Goal: Navigation & Orientation: Find specific page/section

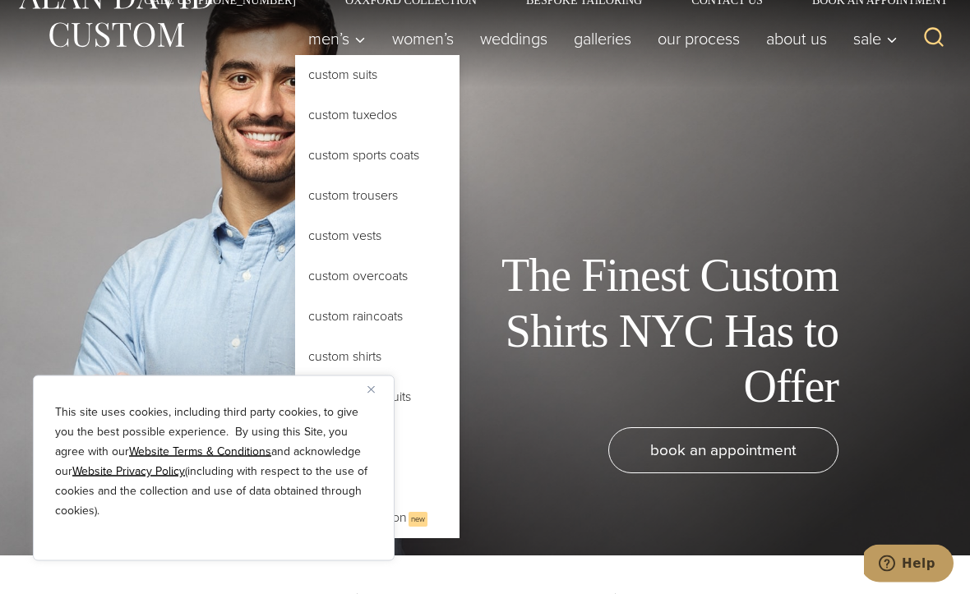
scroll to position [39, 0]
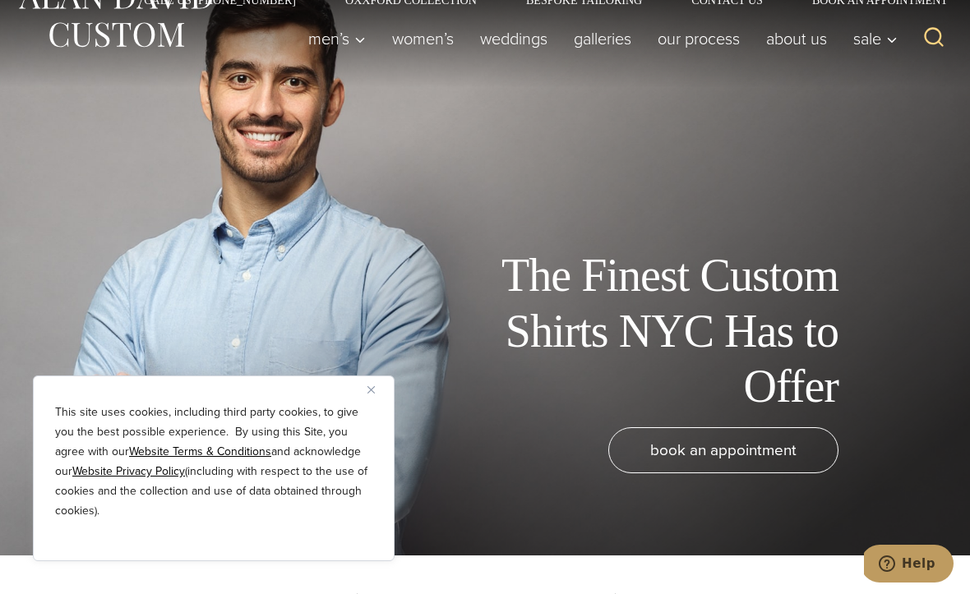
click at [369, 447] on div "This site uses cookies, including third party cookies, to give you the best pos…" at bounding box center [214, 469] width 362 height 186
click at [372, 394] on img "Close" at bounding box center [370, 389] width 7 height 7
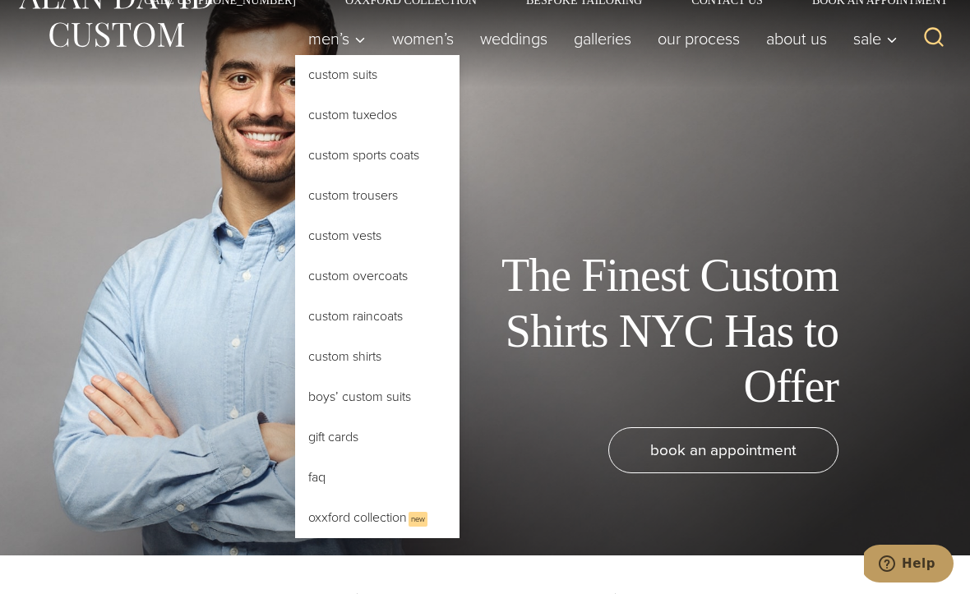
click at [374, 366] on link "Custom Shirts" at bounding box center [377, 356] width 164 height 39
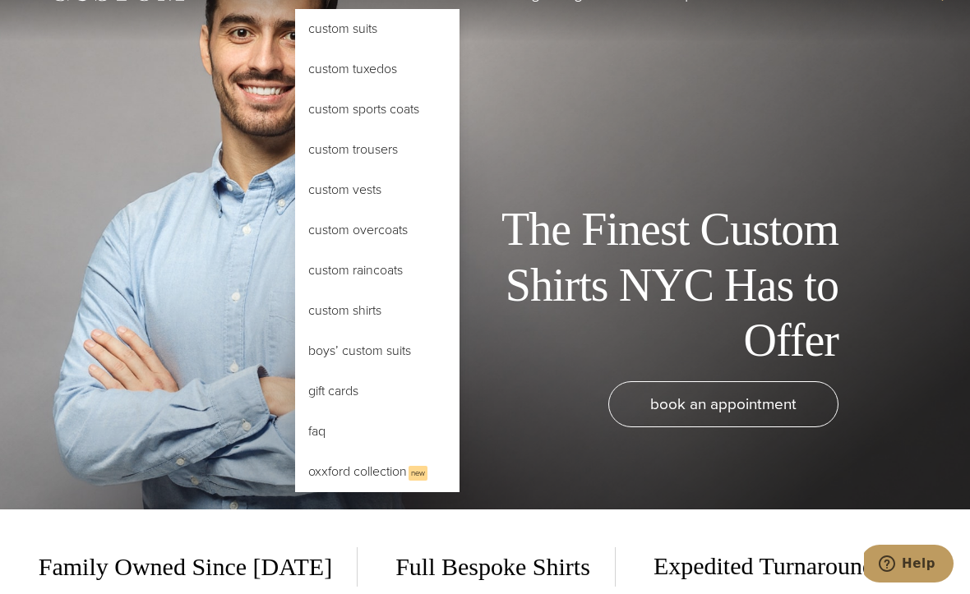
click at [372, 32] on link "Custom Suits" at bounding box center [377, 28] width 164 height 39
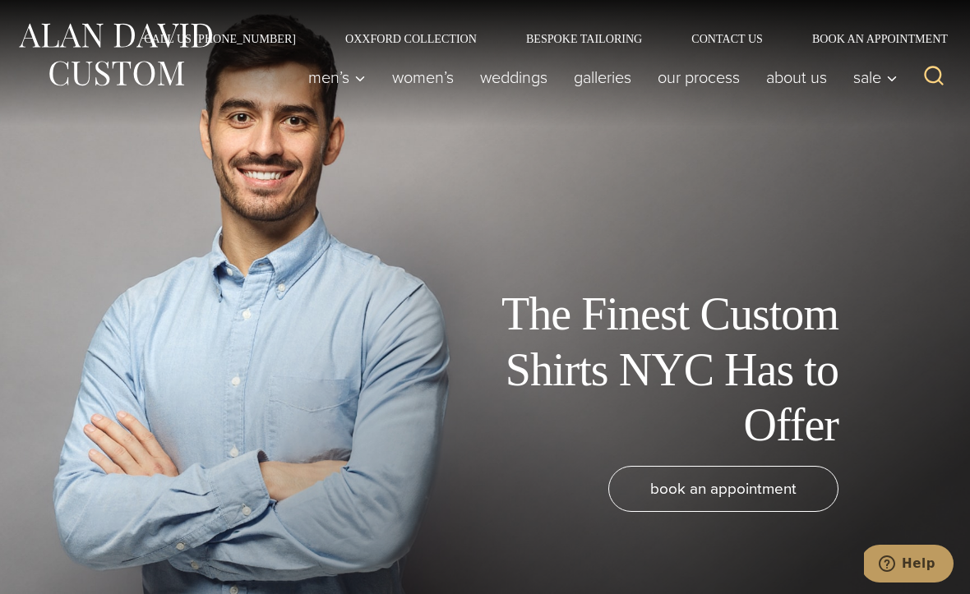
click at [452, 42] on link "Oxxford Collection" at bounding box center [411, 39] width 181 height 12
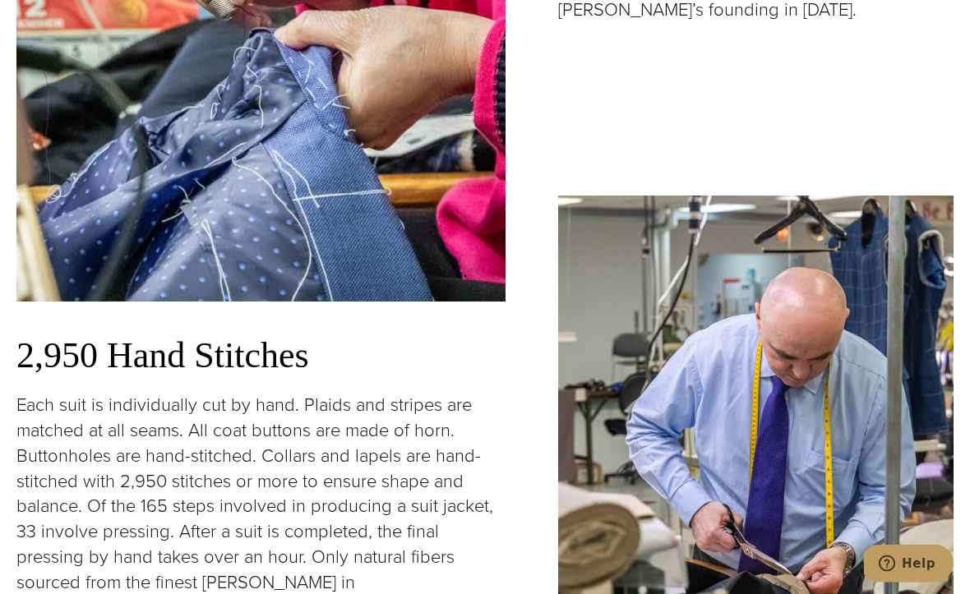
scroll to position [2834, 0]
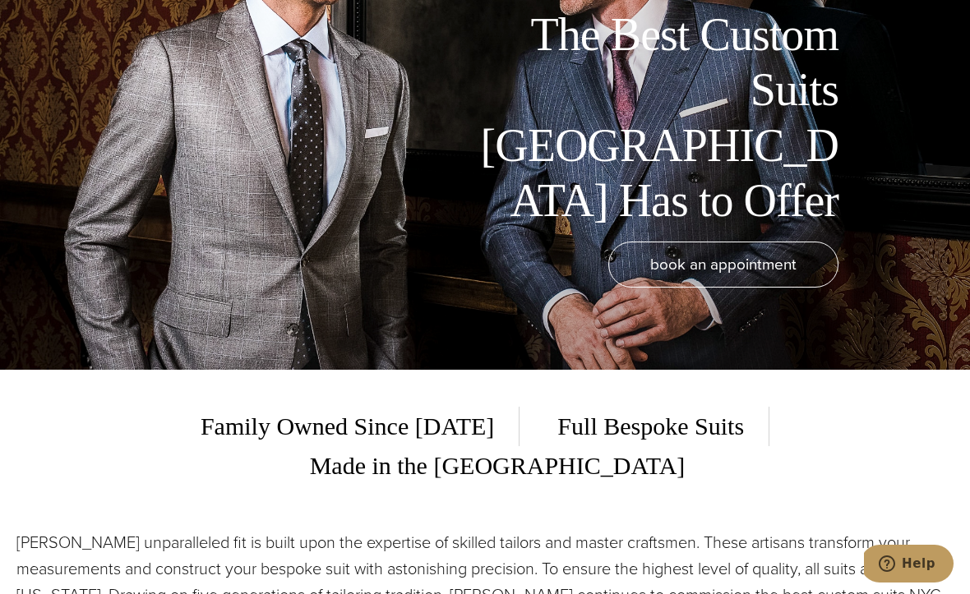
scroll to position [223, 0]
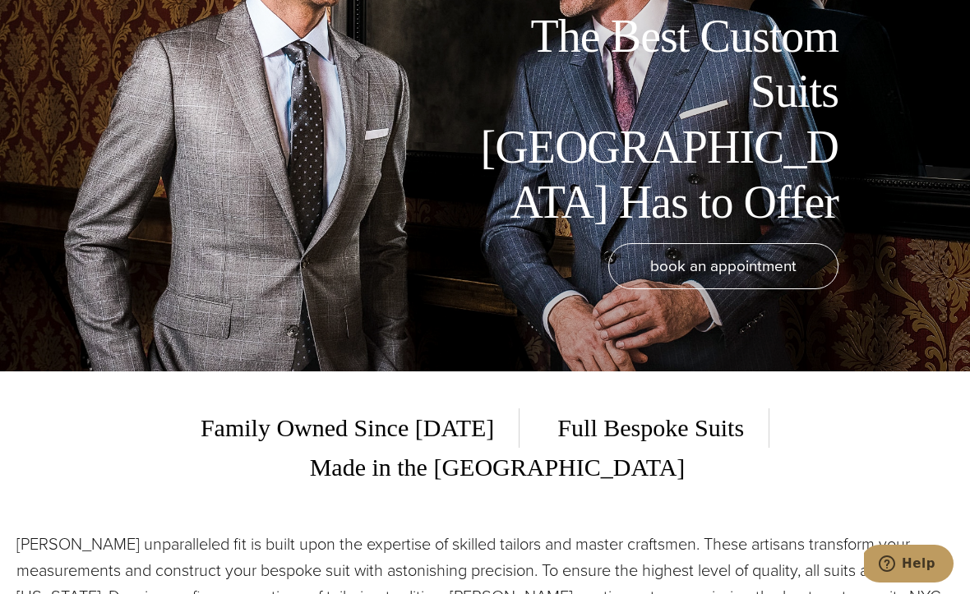
click at [580, 448] on span "Full Bespoke Suits" at bounding box center [651, 428] width 237 height 39
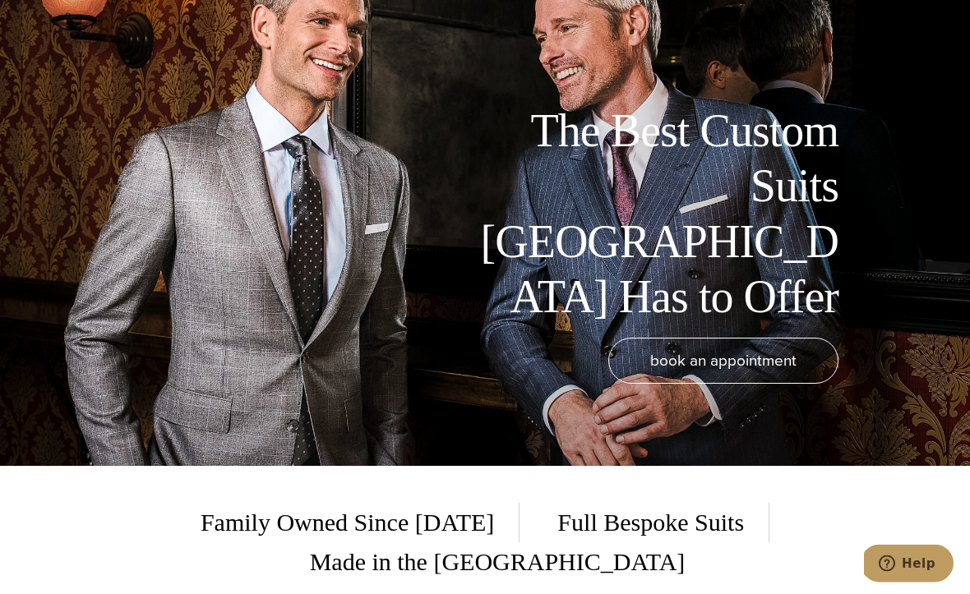
scroll to position [0, 0]
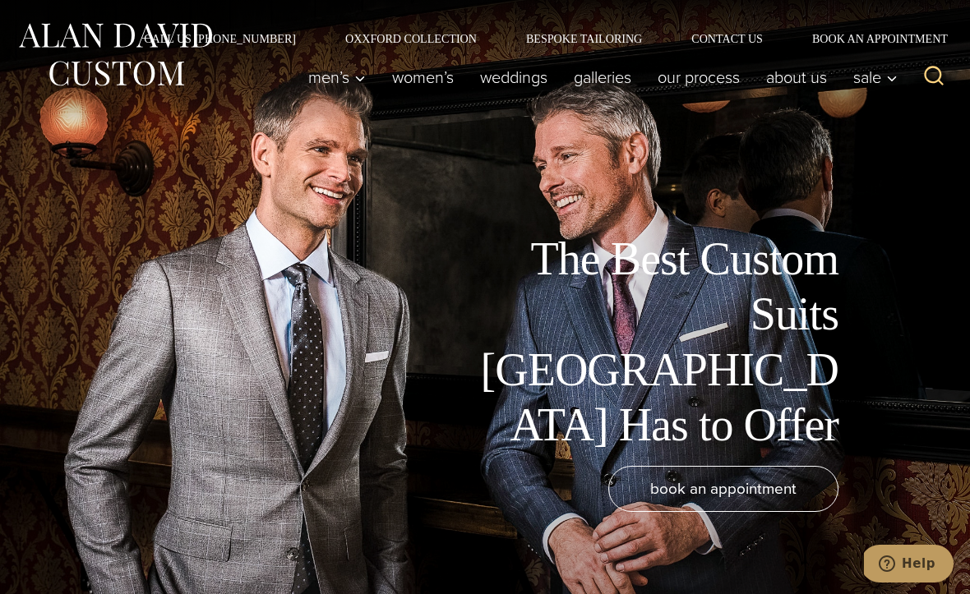
click at [602, 82] on link "Galleries" at bounding box center [603, 77] width 84 height 33
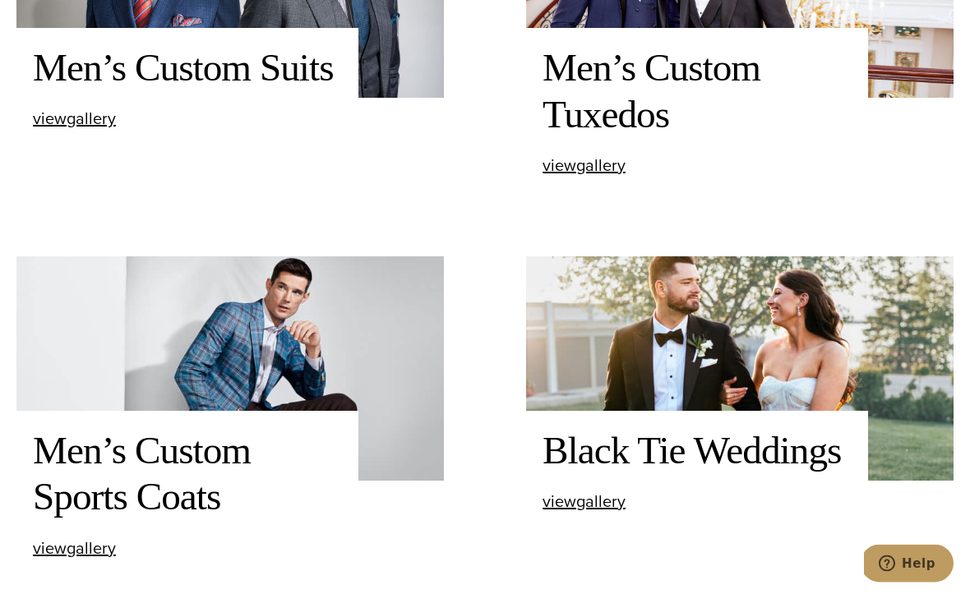
scroll to position [780, 0]
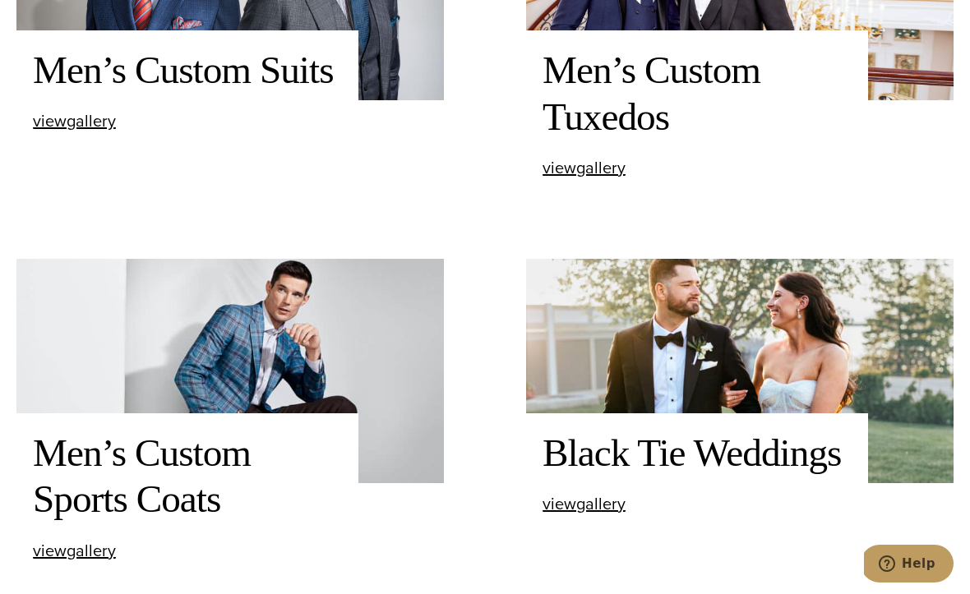
click at [102, 133] on span "view Men’s Custom Suits gallery" at bounding box center [74, 121] width 83 height 25
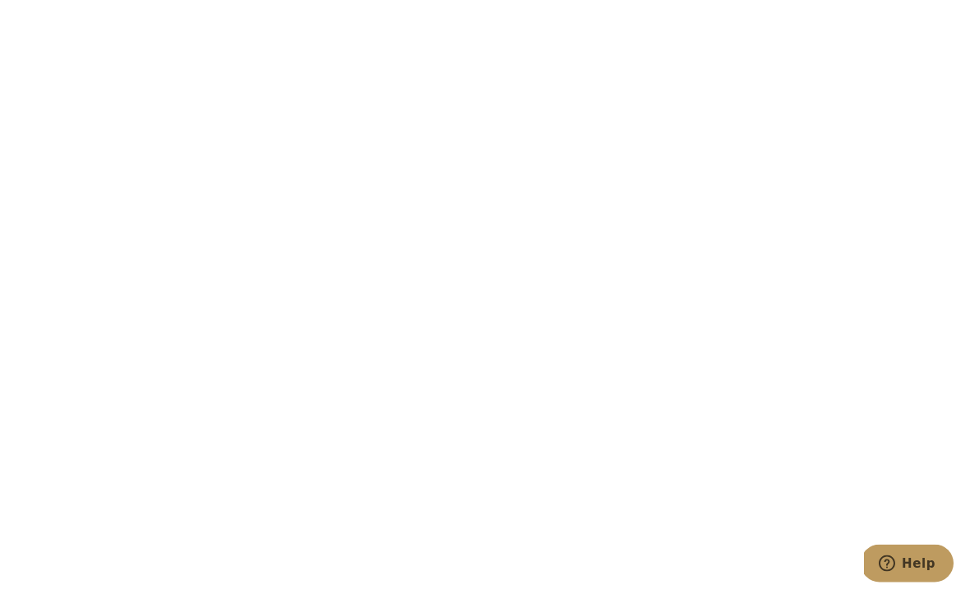
scroll to position [4248, 0]
